Goal: Task Accomplishment & Management: Complete application form

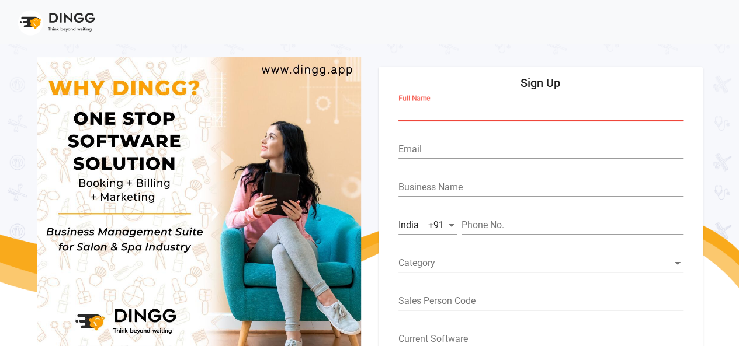
paste input "[DEMOGRAPHIC_DATA][PERSON_NAME] np"
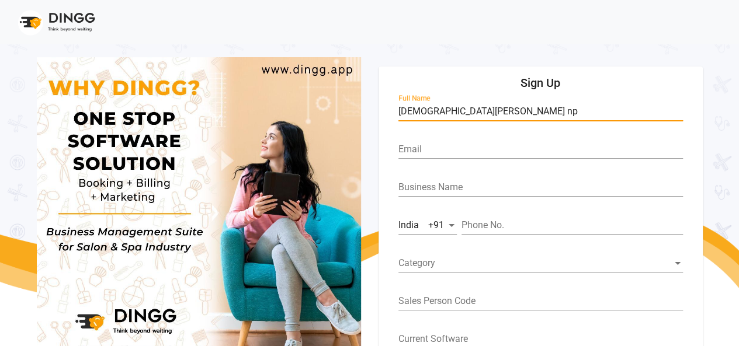
type input "[DEMOGRAPHIC_DATA][PERSON_NAME] np"
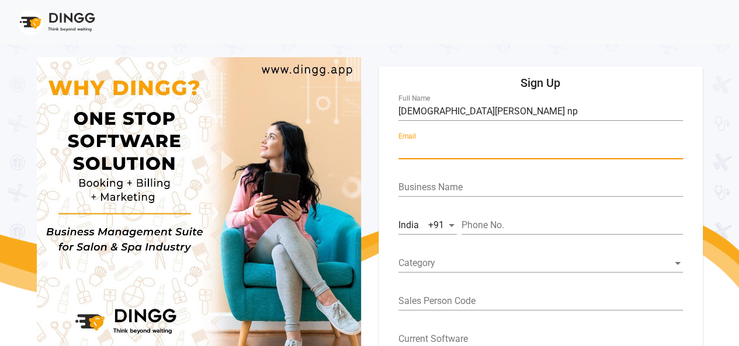
click at [429, 149] on input "Email" at bounding box center [540, 149] width 284 height 11
paste input "[EMAIL_ADDRESS][DOMAIN_NAME]"
type input "[EMAIL_ADDRESS][DOMAIN_NAME]"
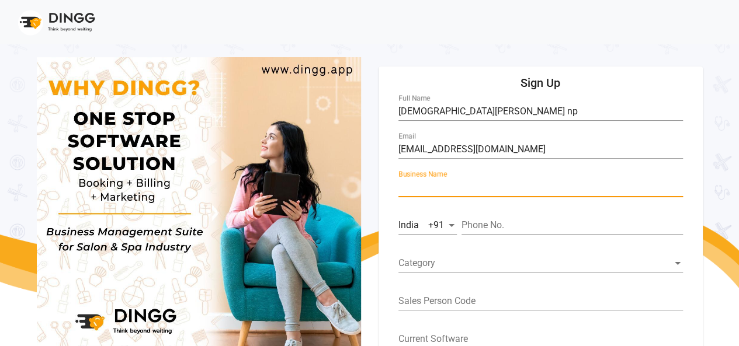
click at [422, 187] on input "Business Name" at bounding box center [540, 187] width 284 height 11
type input "Stylex Unisex Salon"
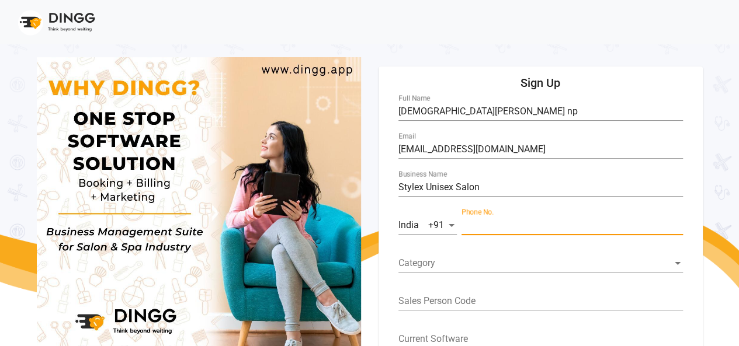
click at [470, 225] on input "Phone No." at bounding box center [571, 225] width 221 height 11
paste input "9008891122"
type input "9008891122"
click at [435, 268] on span at bounding box center [535, 263] width 274 height 11
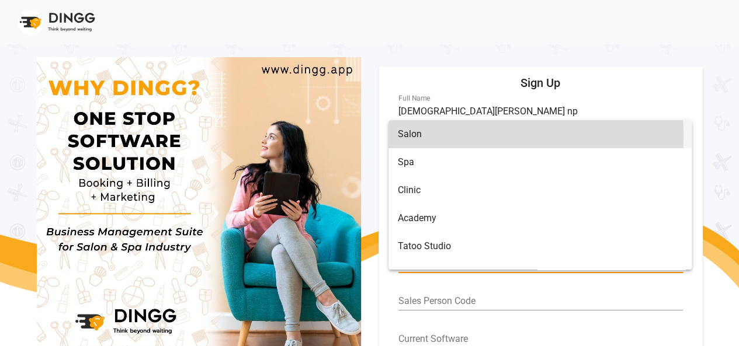
click at [418, 136] on span "Salon" at bounding box center [540, 134] width 284 height 28
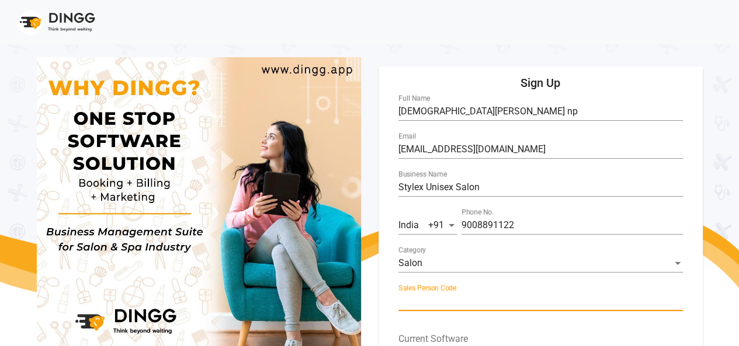
click at [403, 301] on input "Sales Person Code" at bounding box center [540, 301] width 284 height 11
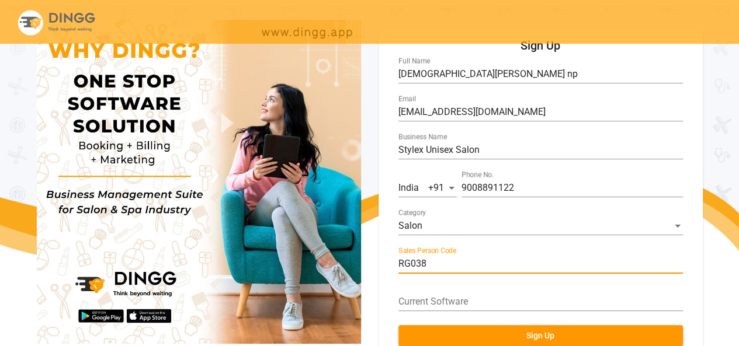
scroll to position [64, 0]
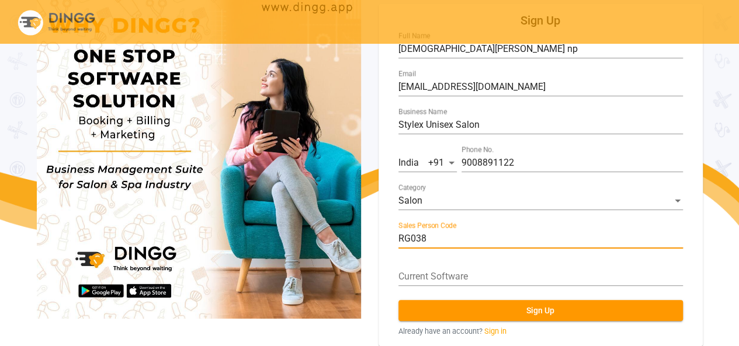
type input "RG038"
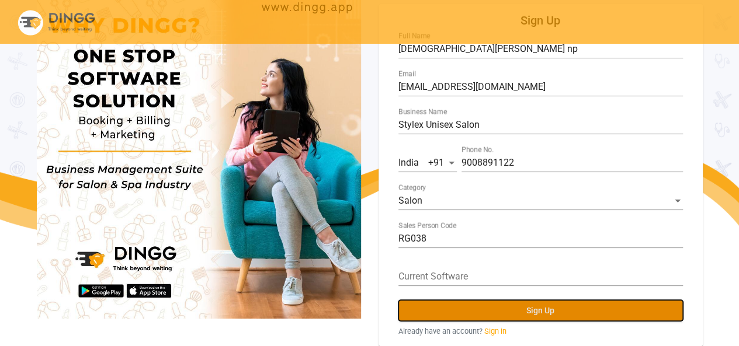
scroll to position [0, 0]
click at [486, 313] on button "Sign Up" at bounding box center [540, 310] width 284 height 21
